Goal: Feedback & Contribution: Submit feedback/report problem

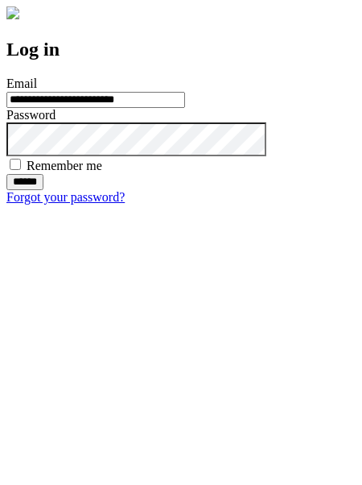
type input "**********"
click at [43, 190] on input "******" at bounding box center [24, 182] width 37 height 16
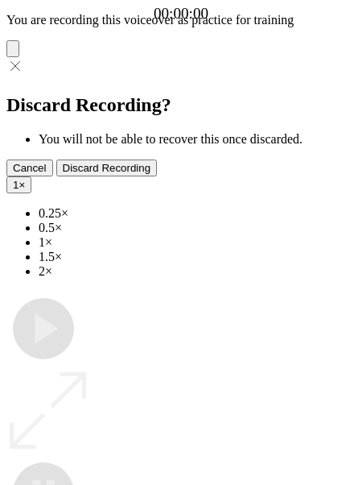
type input "**********"
